Goal: Task Accomplishment & Management: Use online tool/utility

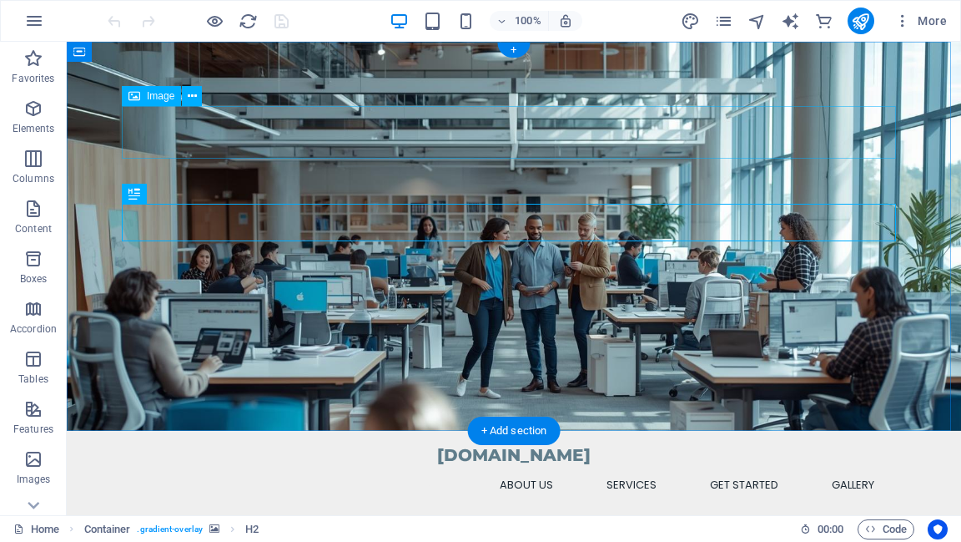
click at [762, 517] on figure at bounding box center [514, 543] width 774 height 53
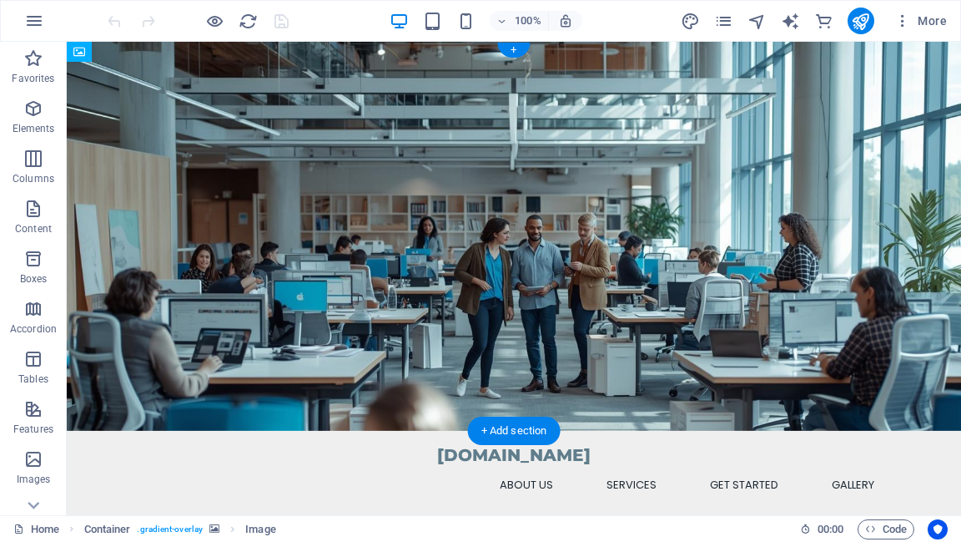
drag, startPoint x: 762, startPoint y: 137, endPoint x: 751, endPoint y: 330, distance: 193.9
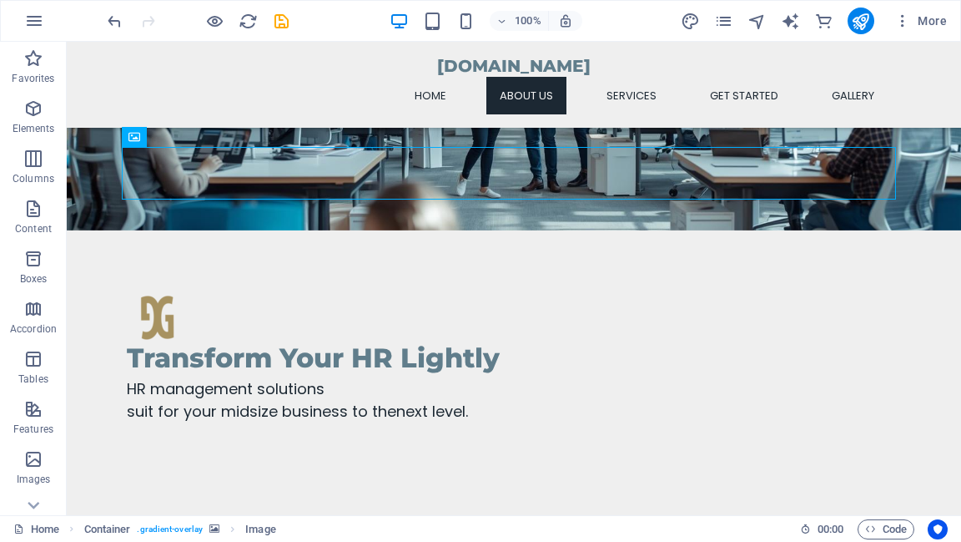
scroll to position [334, 0]
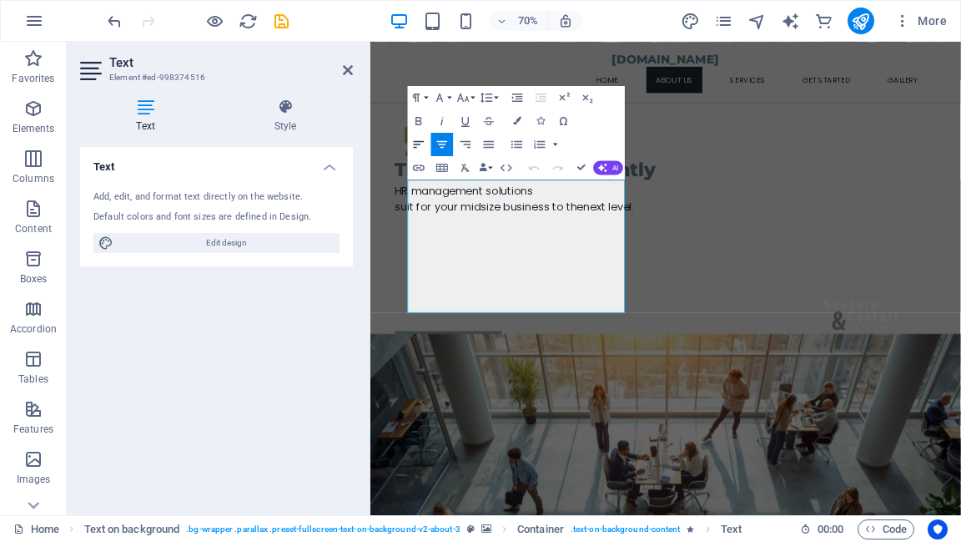
click at [417, 144] on icon "button" at bounding box center [419, 143] width 11 height 7
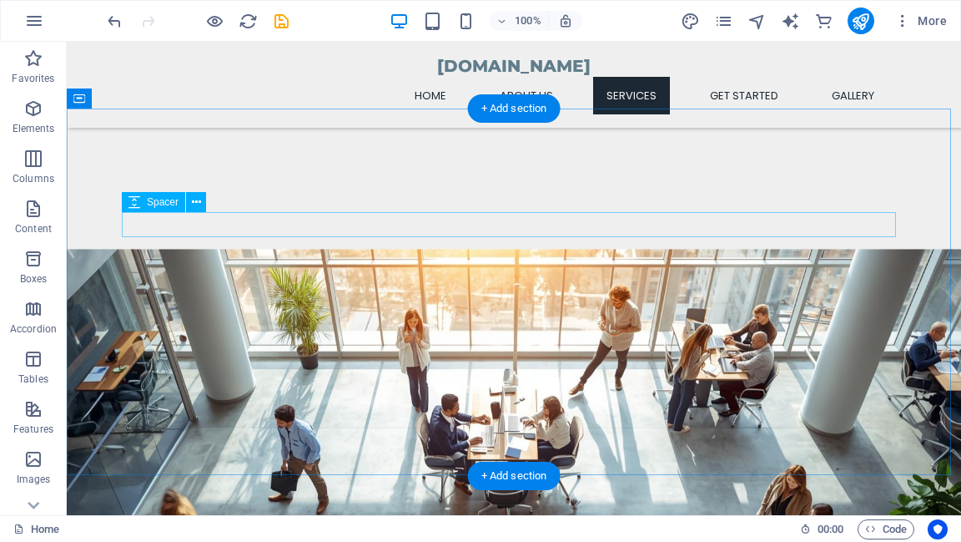
scroll to position [801, 0]
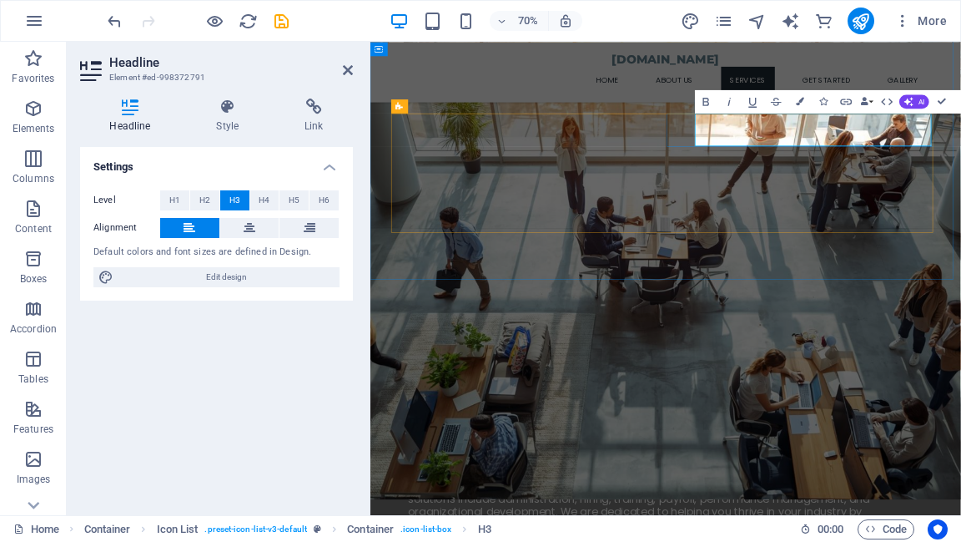
drag, startPoint x: 955, startPoint y: 164, endPoint x: 1141, endPoint y: 166, distance: 186.1
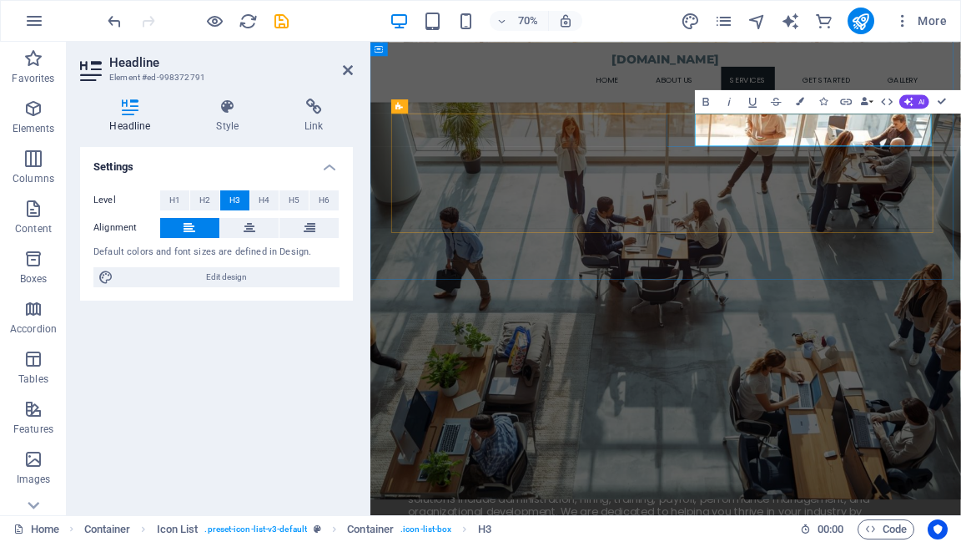
drag, startPoint x: 972, startPoint y: 169, endPoint x: 1140, endPoint y: 177, distance: 167.9
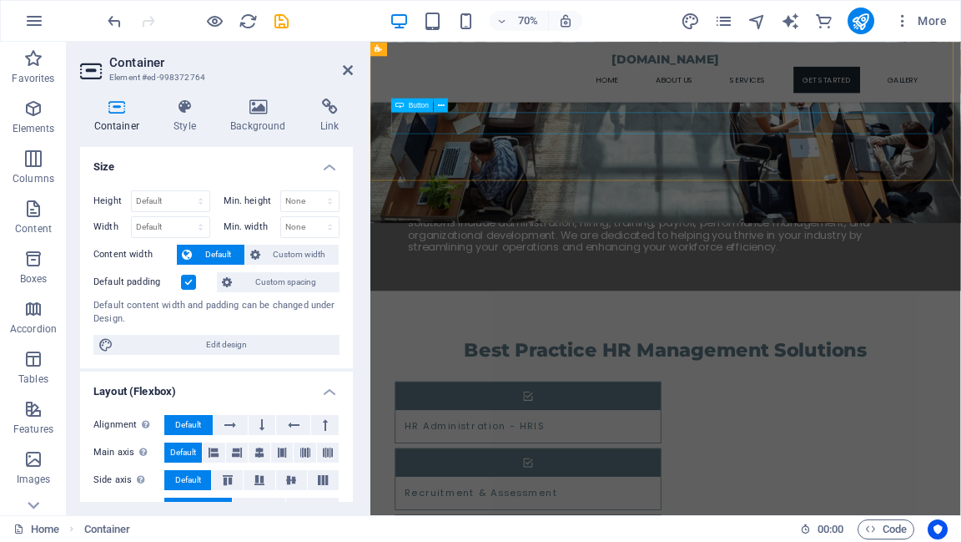
scroll to position [1202, 0]
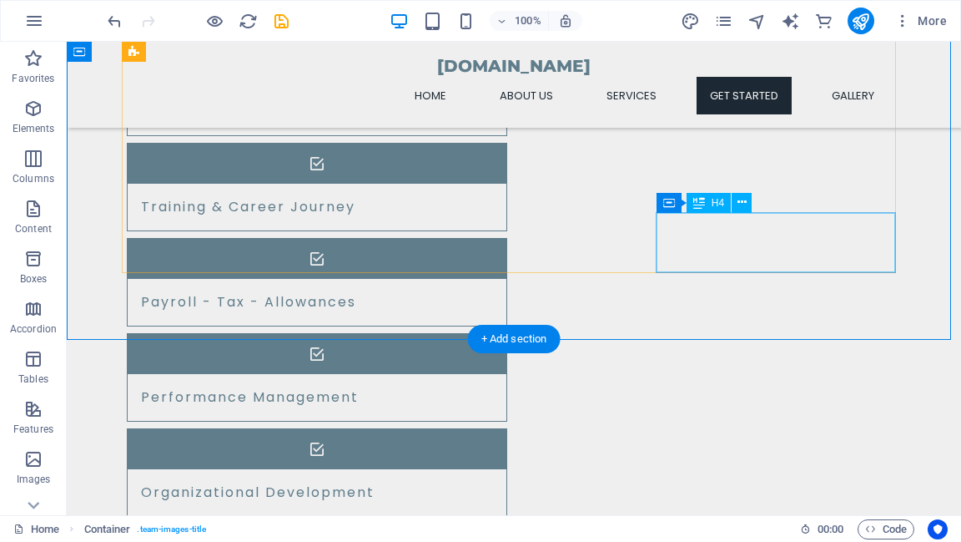
scroll to position [1736, 0]
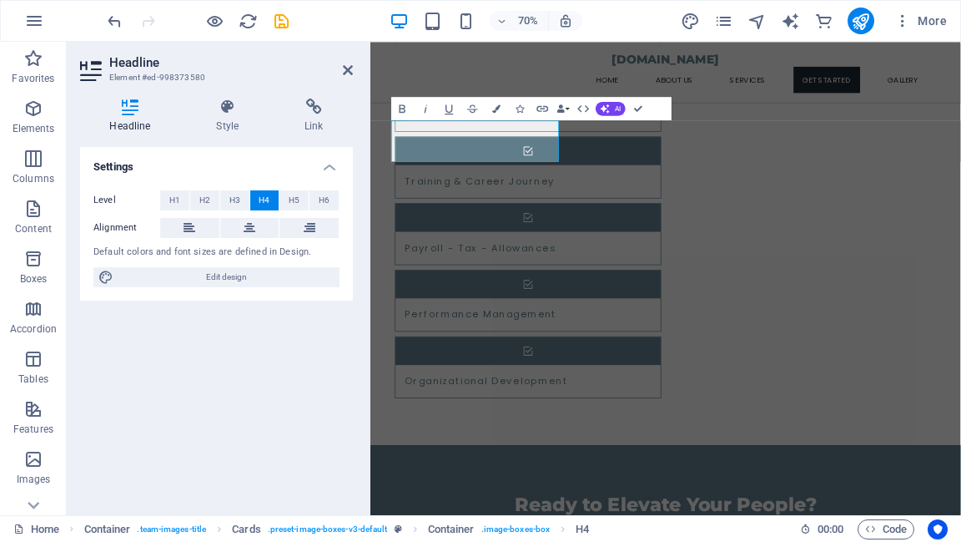
scroll to position [1728, 0]
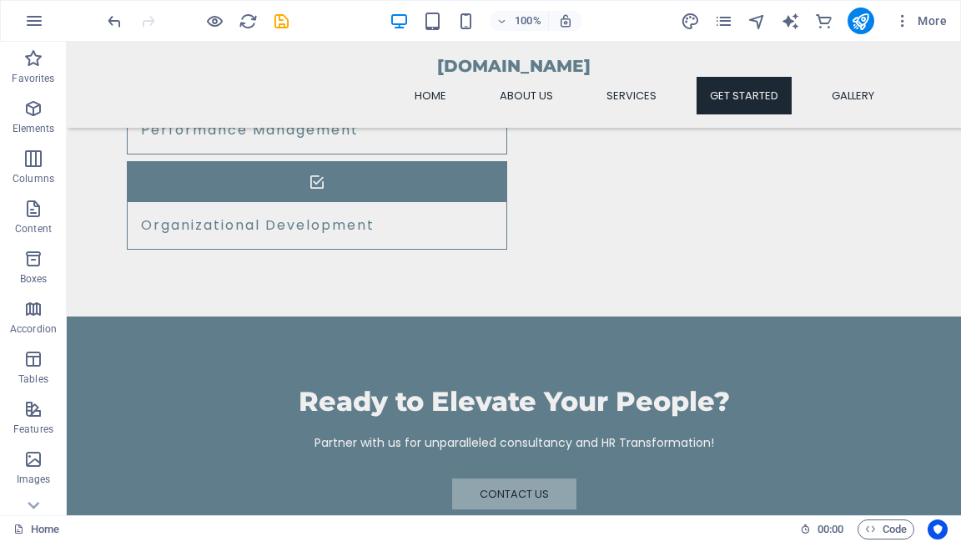
scroll to position [1936, 0]
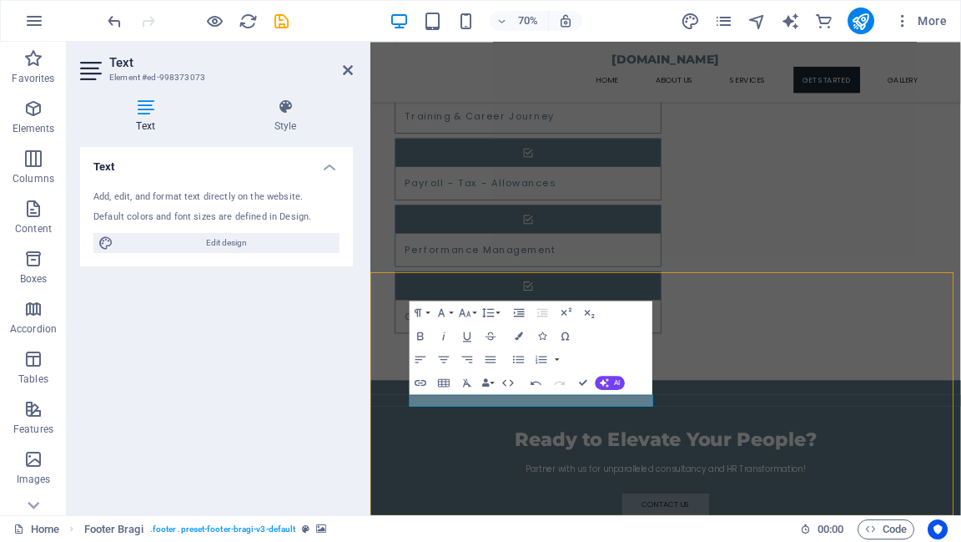
scroll to position [1936, 0]
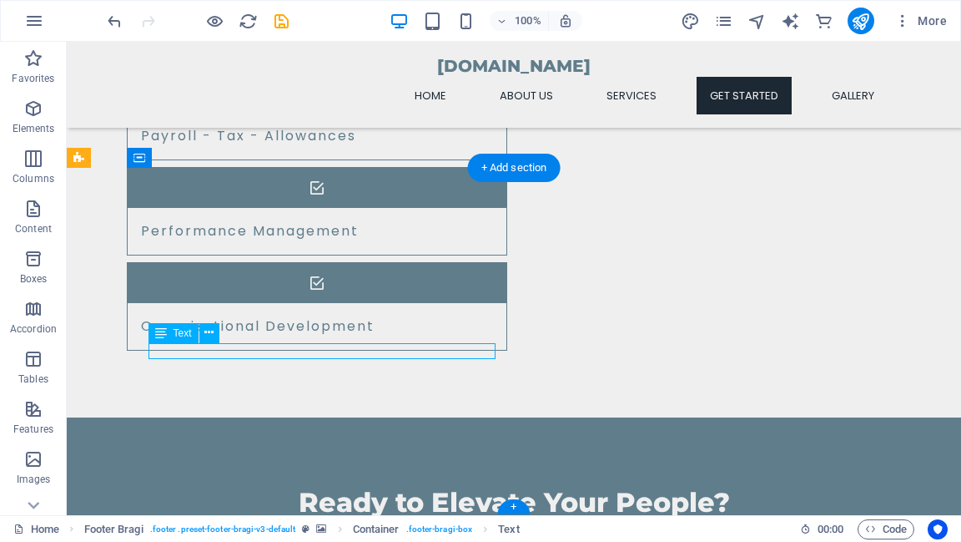
scroll to position [1728, 0]
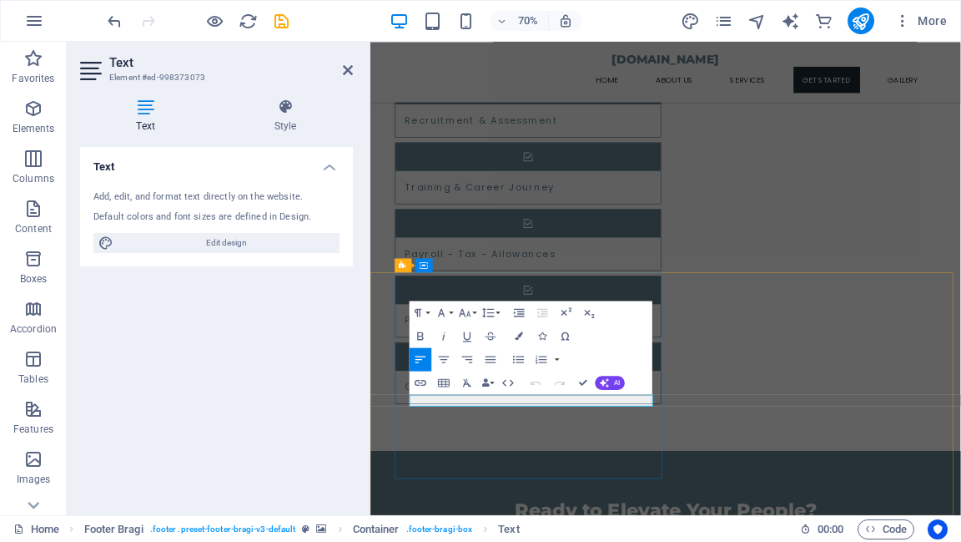
select select "footer"
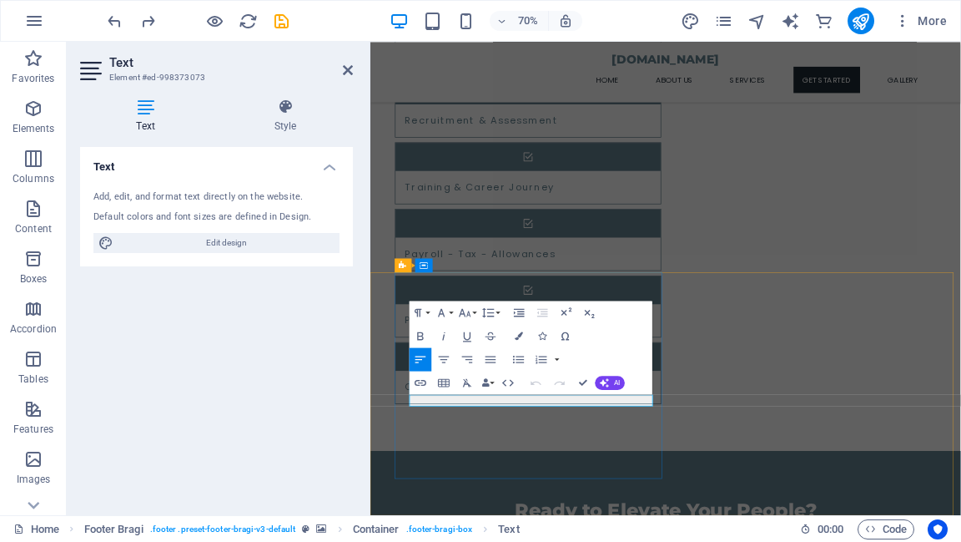
select select "footer"
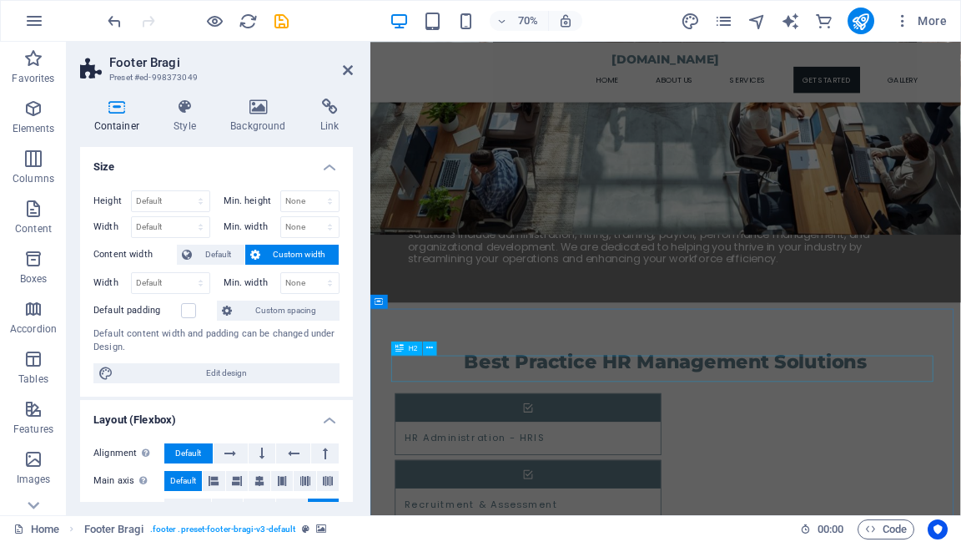
scroll to position [994, 0]
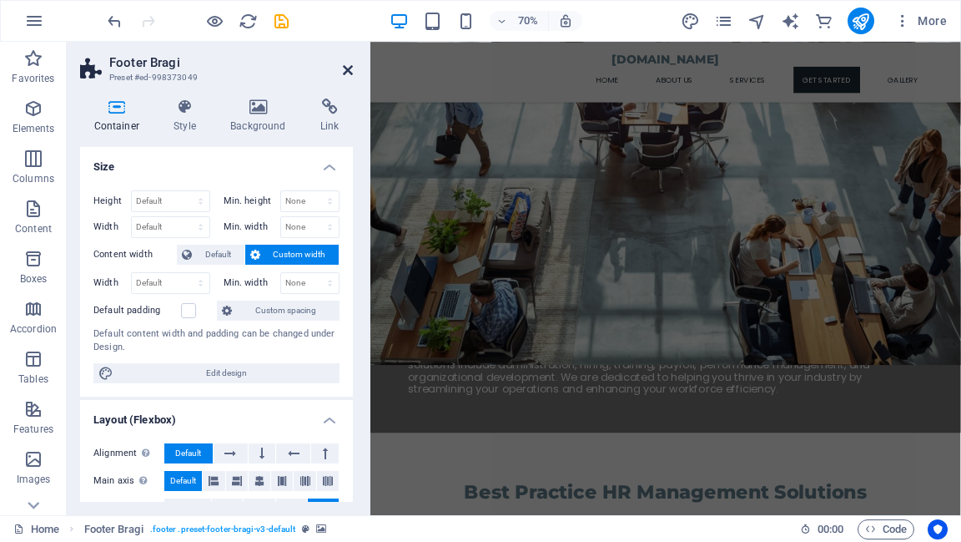
click at [348, 70] on icon at bounding box center [348, 69] width 10 height 13
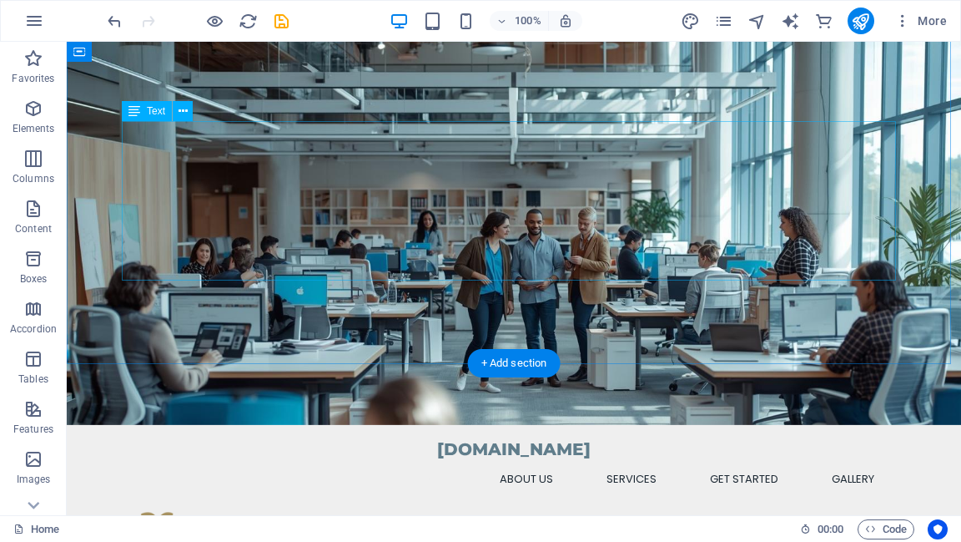
scroll to position [0, 0]
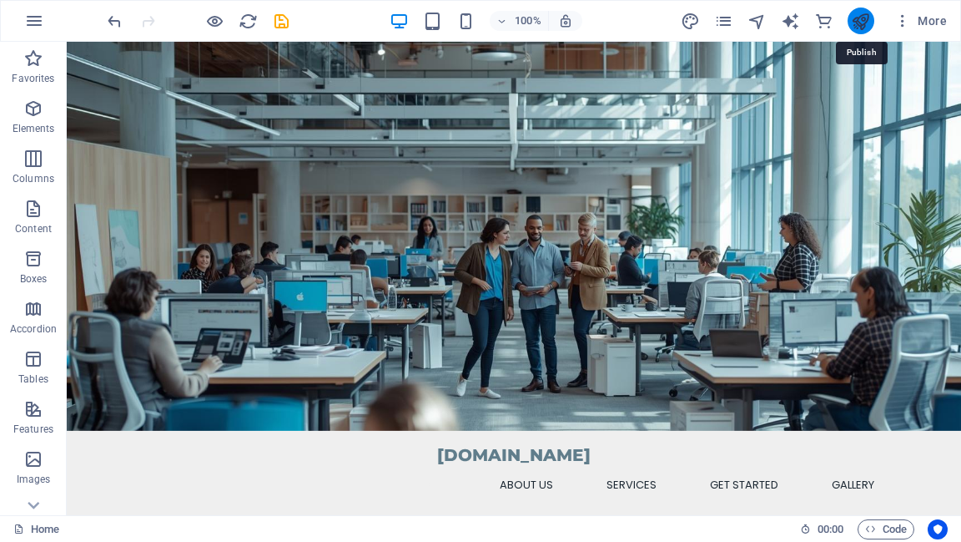
click at [866, 23] on icon "publish" at bounding box center [860, 21] width 19 height 19
